Goal: Task Accomplishment & Management: Use online tool/utility

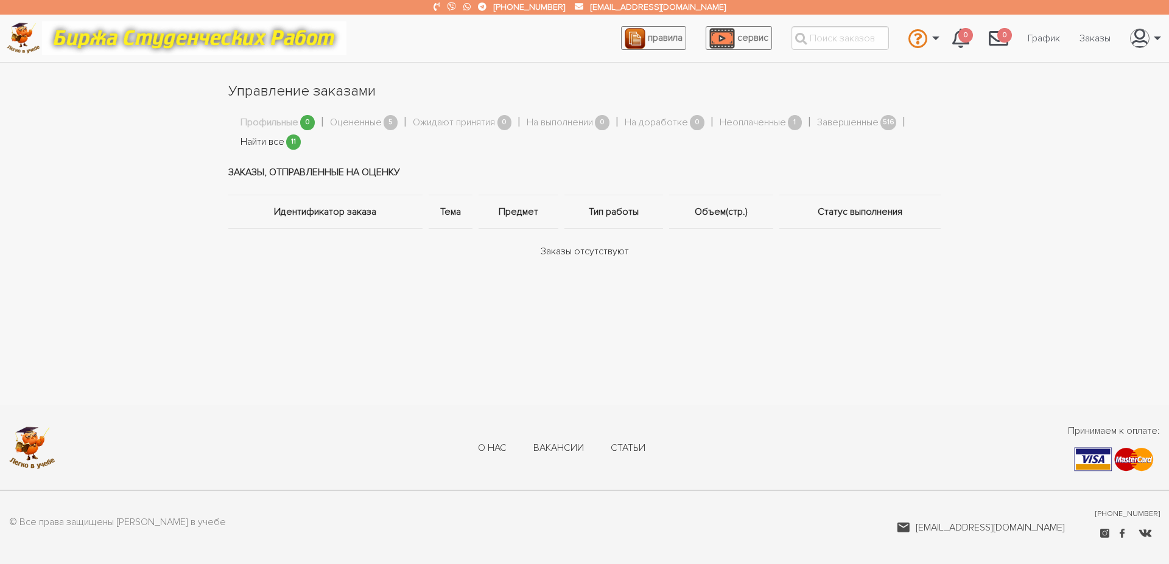
click at [279, 146] on link "Найти все" at bounding box center [263, 143] width 44 height 16
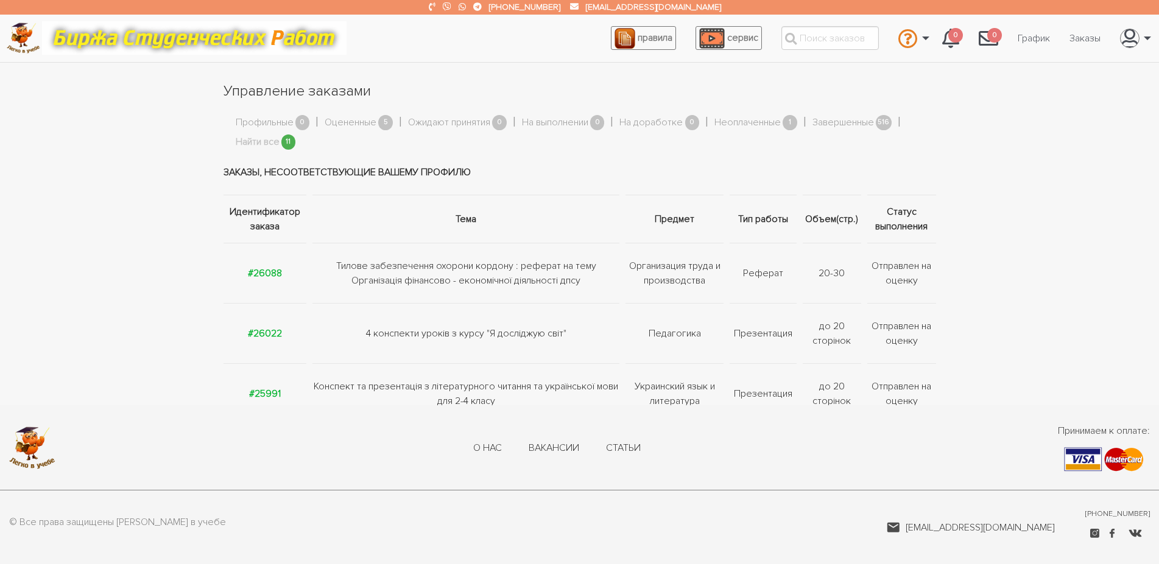
drag, startPoint x: 253, startPoint y: 273, endPoint x: 261, endPoint y: 295, distance: 23.9
click at [253, 272] on strong "#26088" at bounding box center [265, 273] width 34 height 12
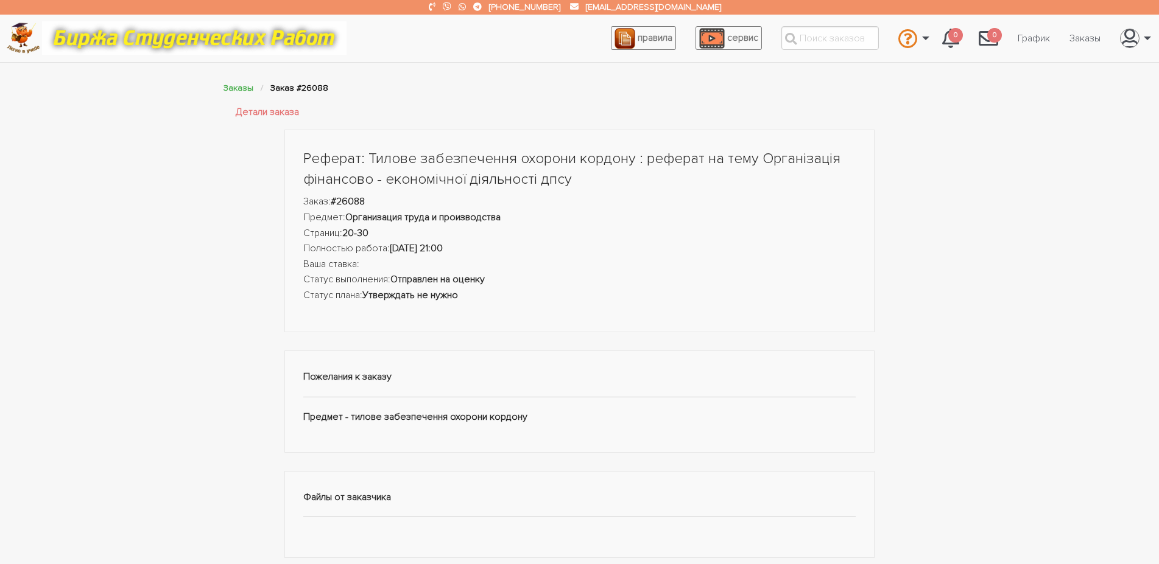
click at [197, 275] on div "Реферат: Тилове забезпечення охорони кордону : реферат на тему Організація фіна…" at bounding box center [579, 532] width 1159 height 805
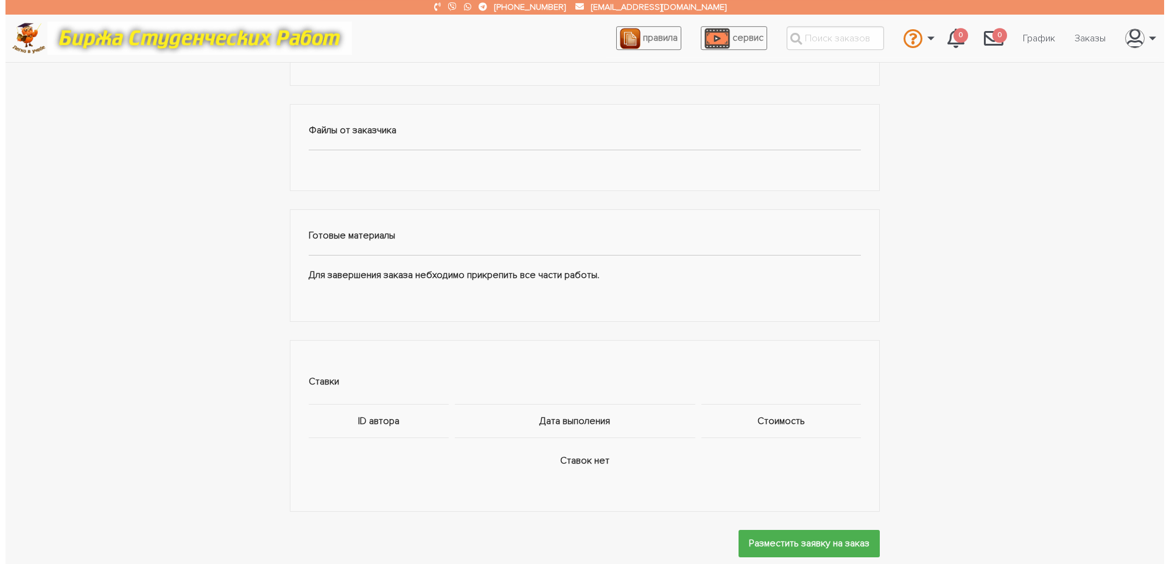
scroll to position [435, 0]
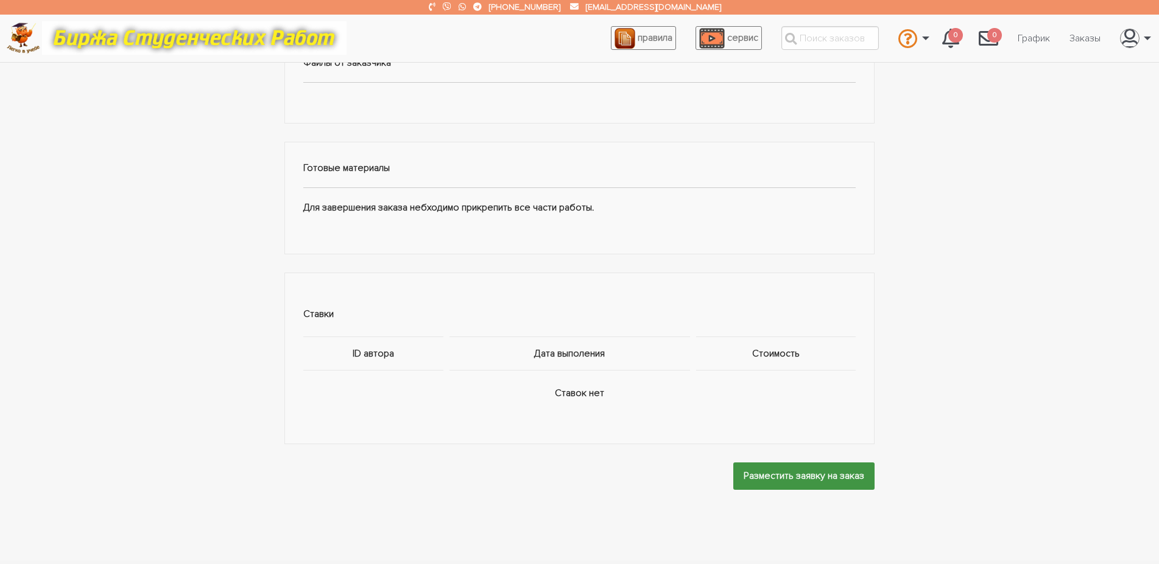
click at [782, 474] on input "Разместить заявку на заказ" at bounding box center [803, 476] width 141 height 27
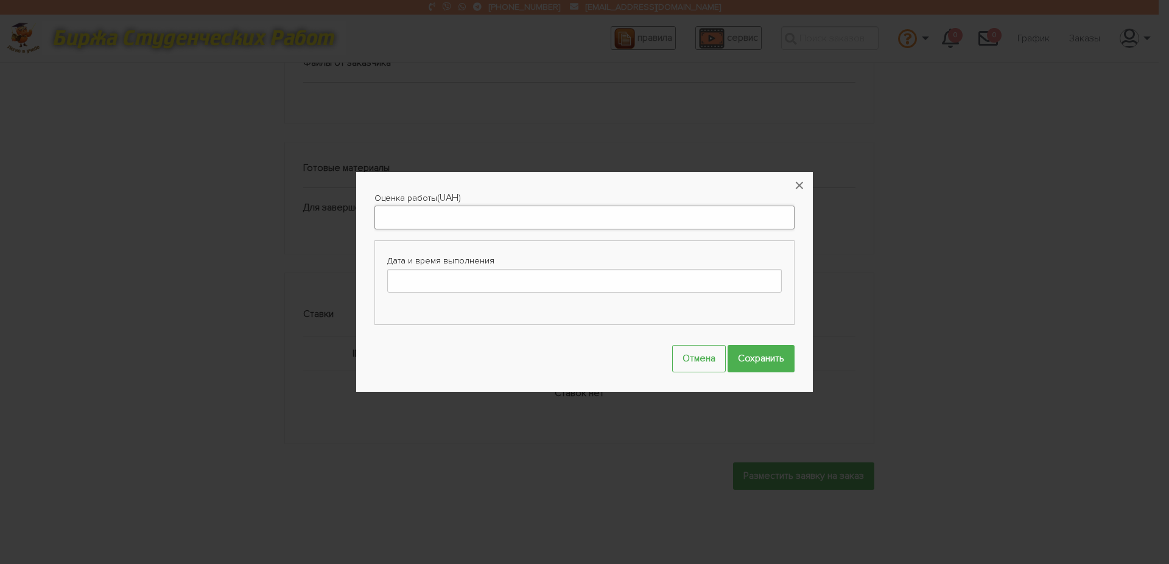
click at [424, 216] on input "Оценка работы" at bounding box center [584, 218] width 420 height 24
type input "400"
click at [466, 282] on input "Дата и время выполнения" at bounding box center [584, 281] width 395 height 24
click at [503, 301] on icon at bounding box center [503, 304] width 5 height 7
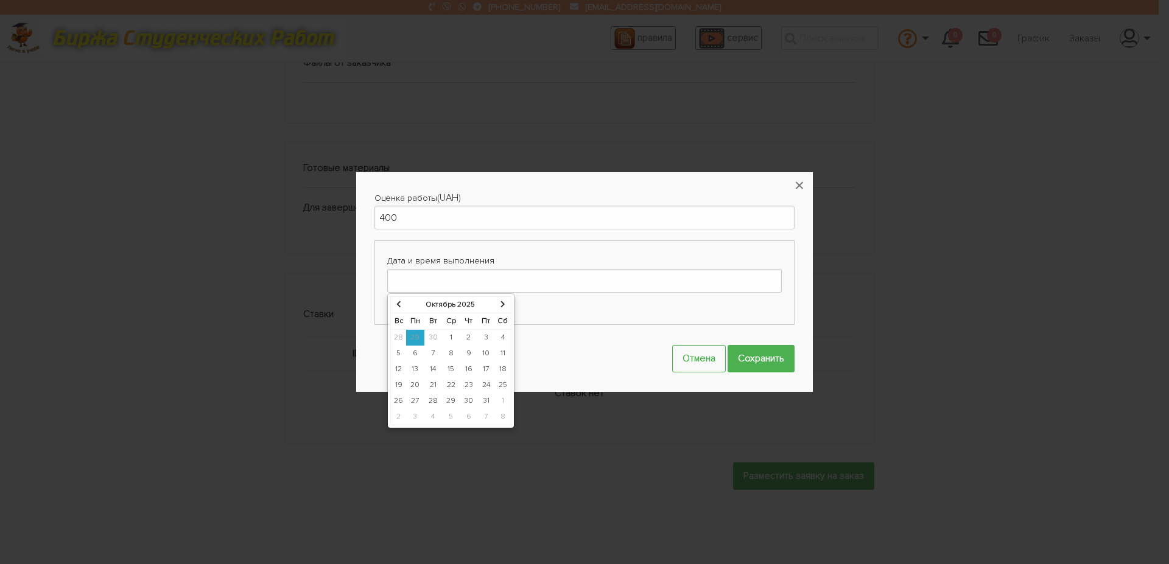
click at [445, 336] on td "1" at bounding box center [451, 337] width 18 height 16
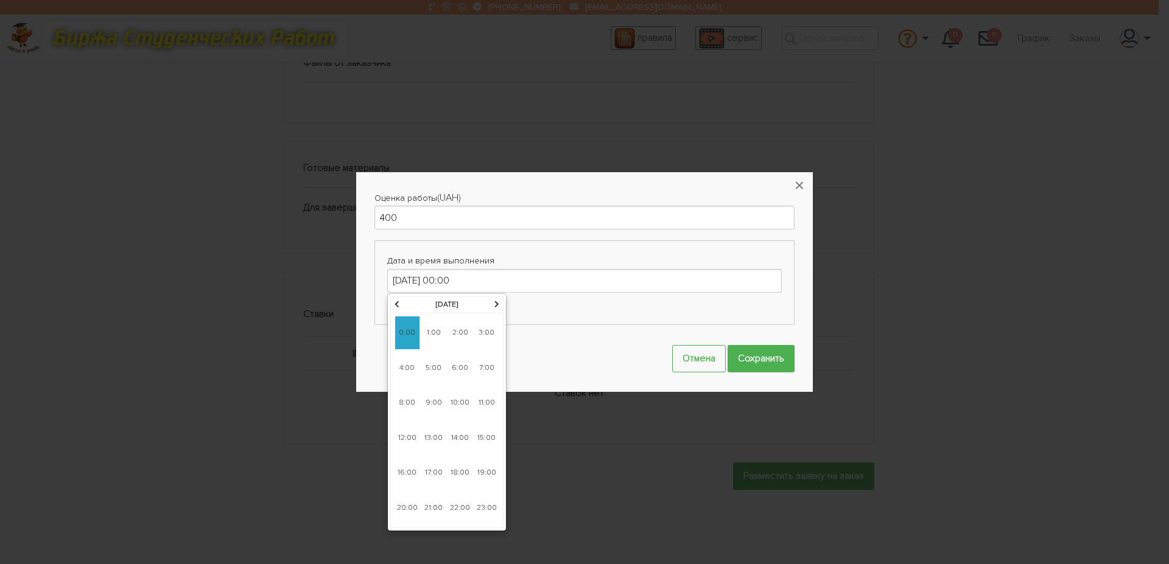
click at [434, 505] on span "21:00" at bounding box center [433, 508] width 24 height 33
type input "[DATE] 21:00"
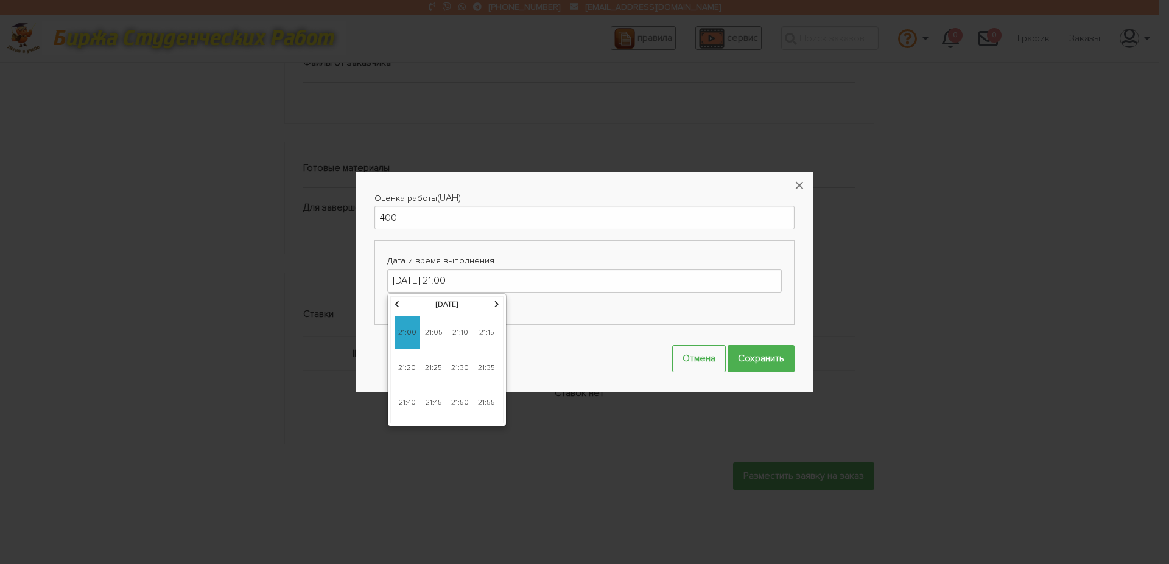
click at [407, 331] on span "21:00" at bounding box center [407, 333] width 24 height 33
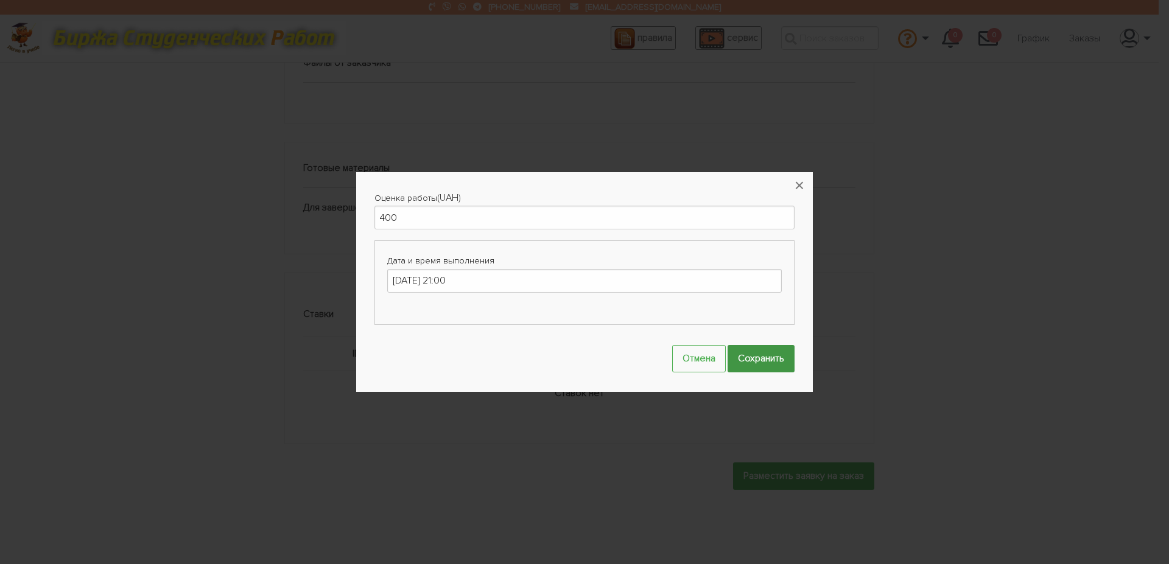
click at [771, 359] on input "Сохранить" at bounding box center [761, 358] width 67 height 27
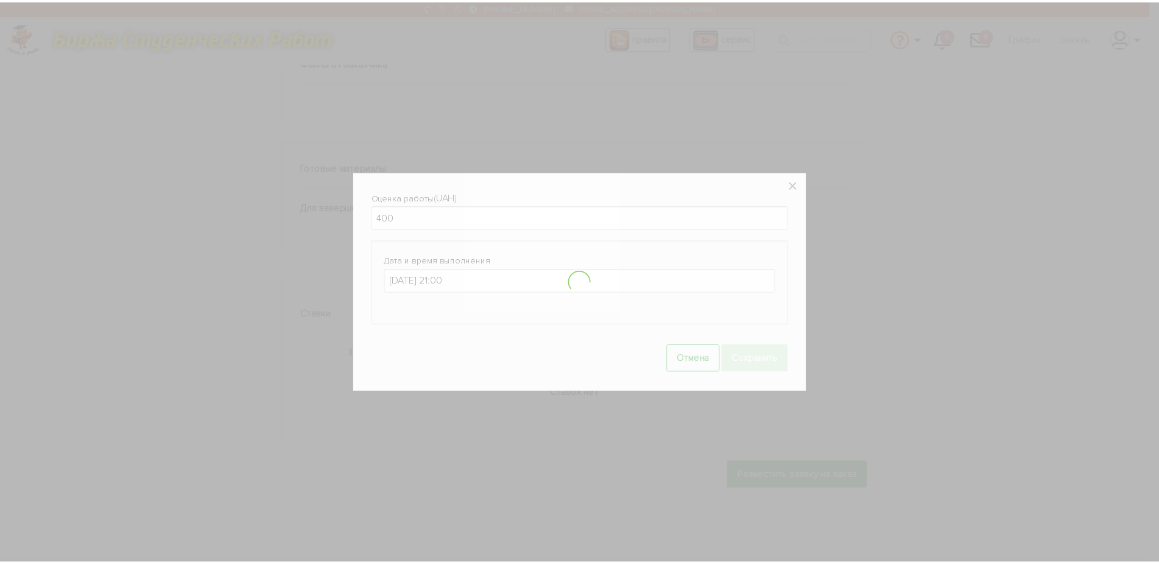
scroll to position [490, 0]
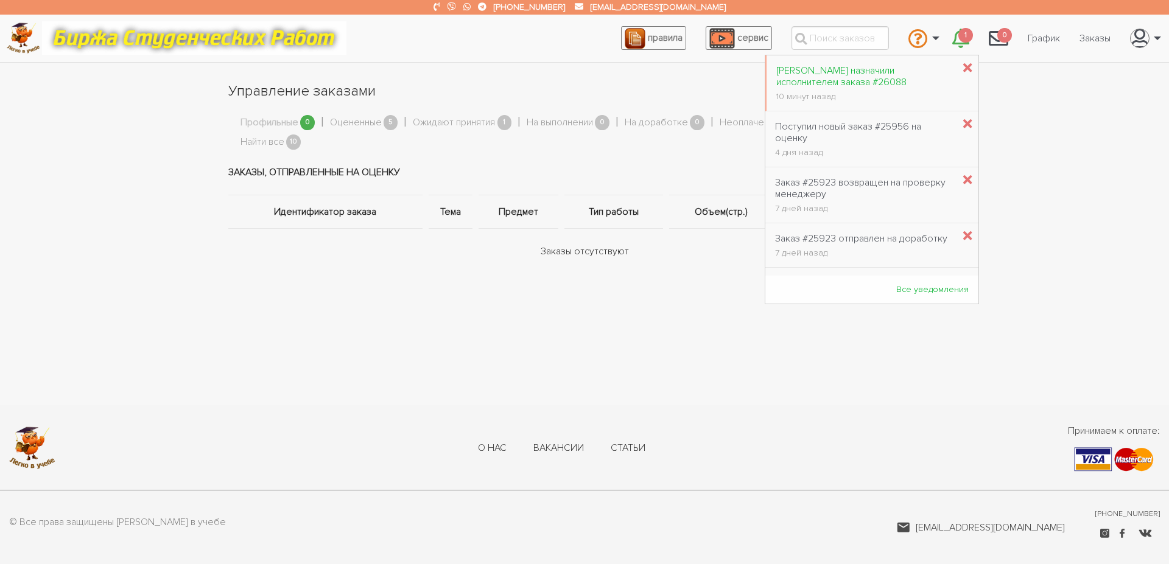
click at [870, 82] on div "Вас назначили исполнителем заказа #26088" at bounding box center [864, 76] width 177 height 23
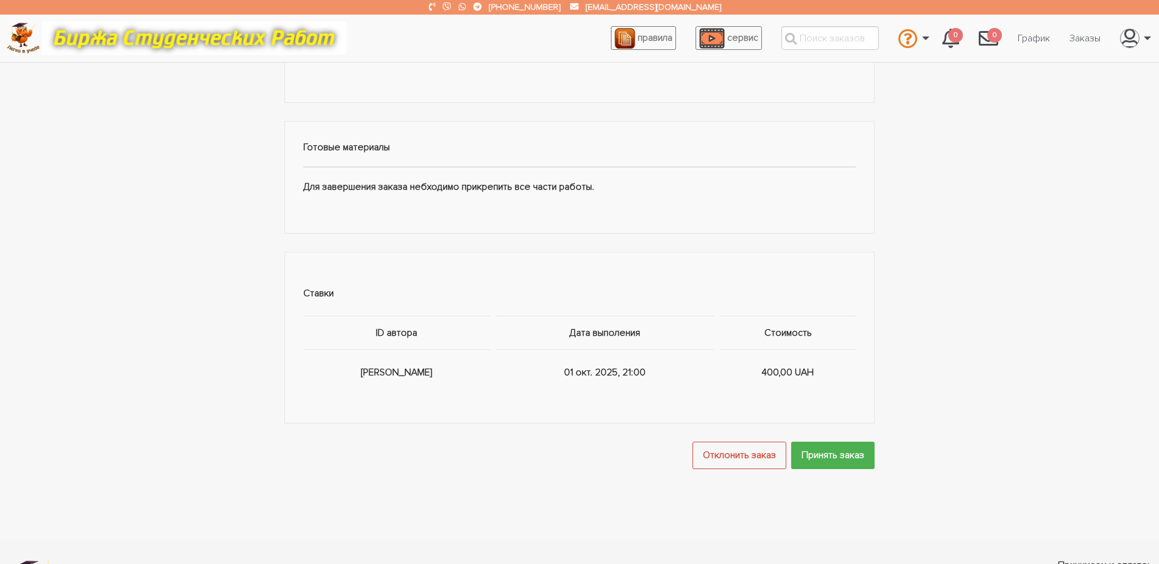
scroll to position [598, 0]
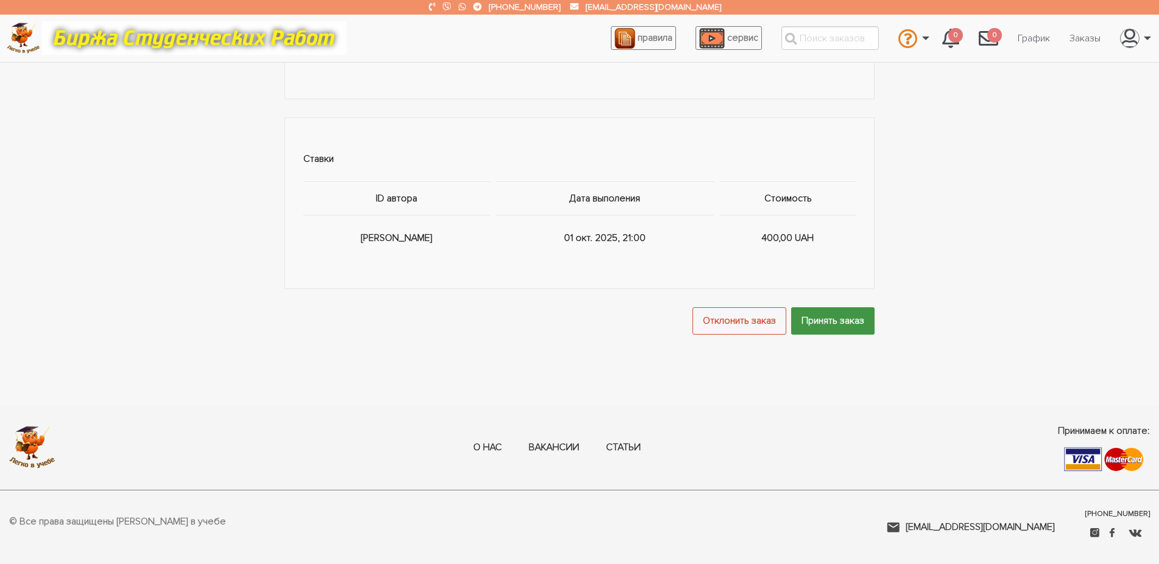
click at [852, 329] on input "Принять заказ" at bounding box center [832, 320] width 83 height 27
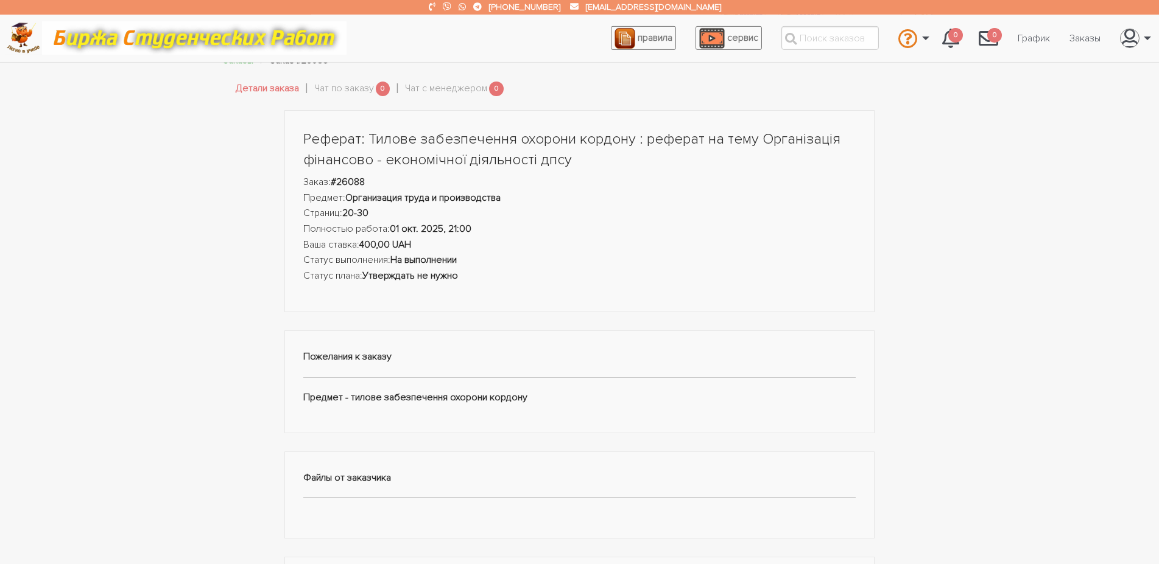
scroll to position [0, 0]
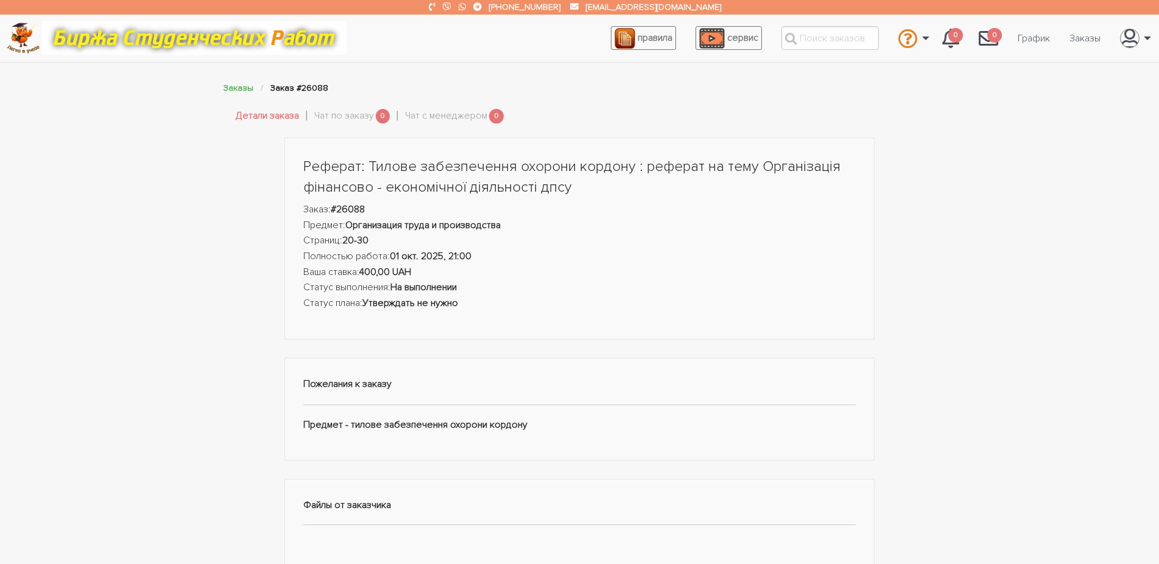
drag, startPoint x: 290, startPoint y: 167, endPoint x: 546, endPoint y: 431, distance: 367.7
click at [546, 431] on div "Реферат: Тилове забезпечення охорони кордону : реферат на тему Організація фіна…" at bounding box center [579, 467] width 609 height 658
copy div "Реферат: Тилове забезпечення охорони кордону : реферат на тему Організація фіна…"
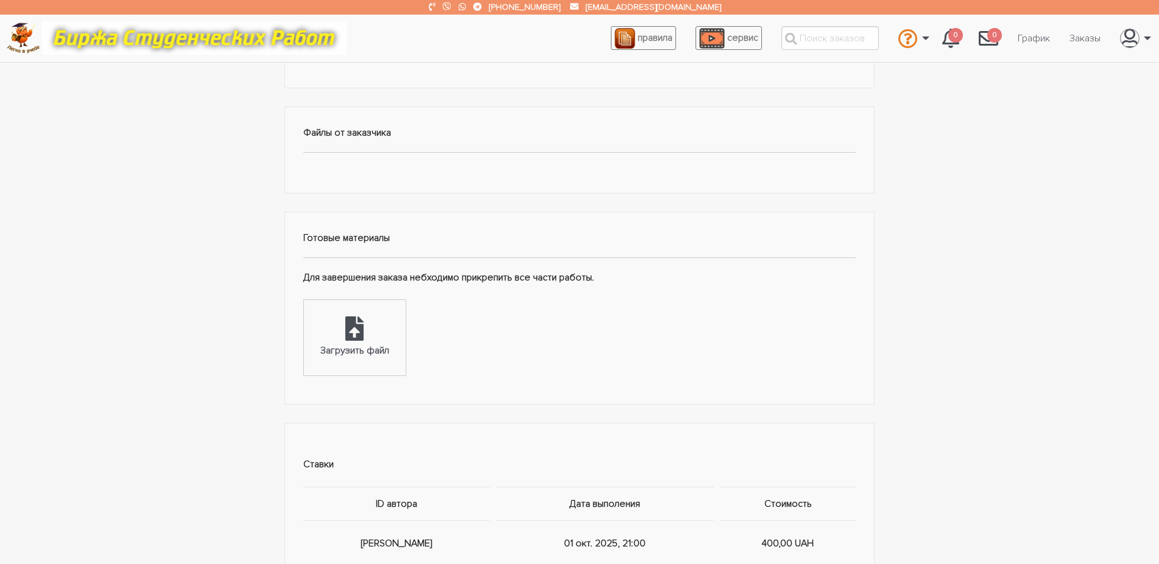
click at [194, 111] on div "Реферат: Тилове забезпечення охорони кордону : реферат на тему Організація фіна…" at bounding box center [579, 207] width 1159 height 885
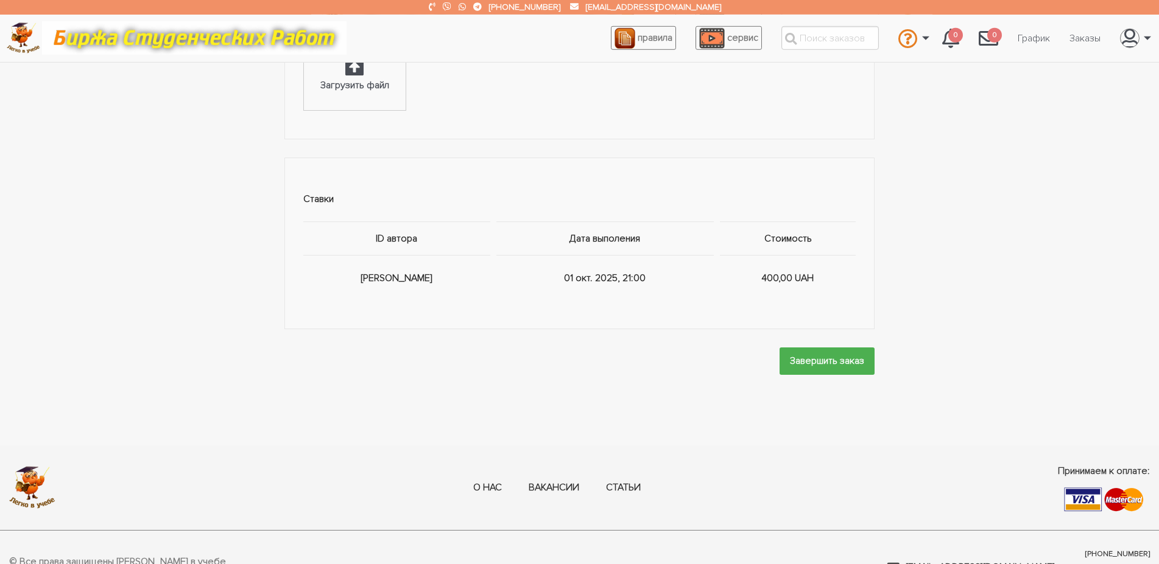
scroll to position [678, 0]
